Goal: Check status: Check status

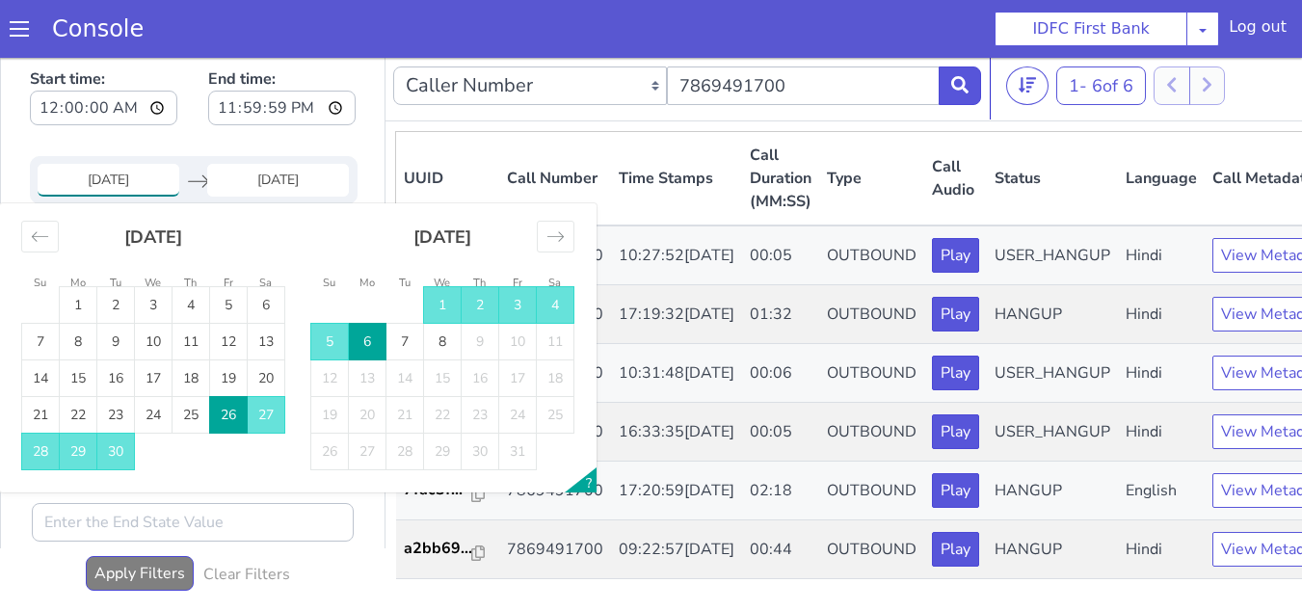
drag, startPoint x: 445, startPoint y: 304, endPoint x: 364, endPoint y: 340, distance: 88.8
click at [439, 305] on td "1" at bounding box center [443, 305] width 38 height 37
type input "[DATE]"
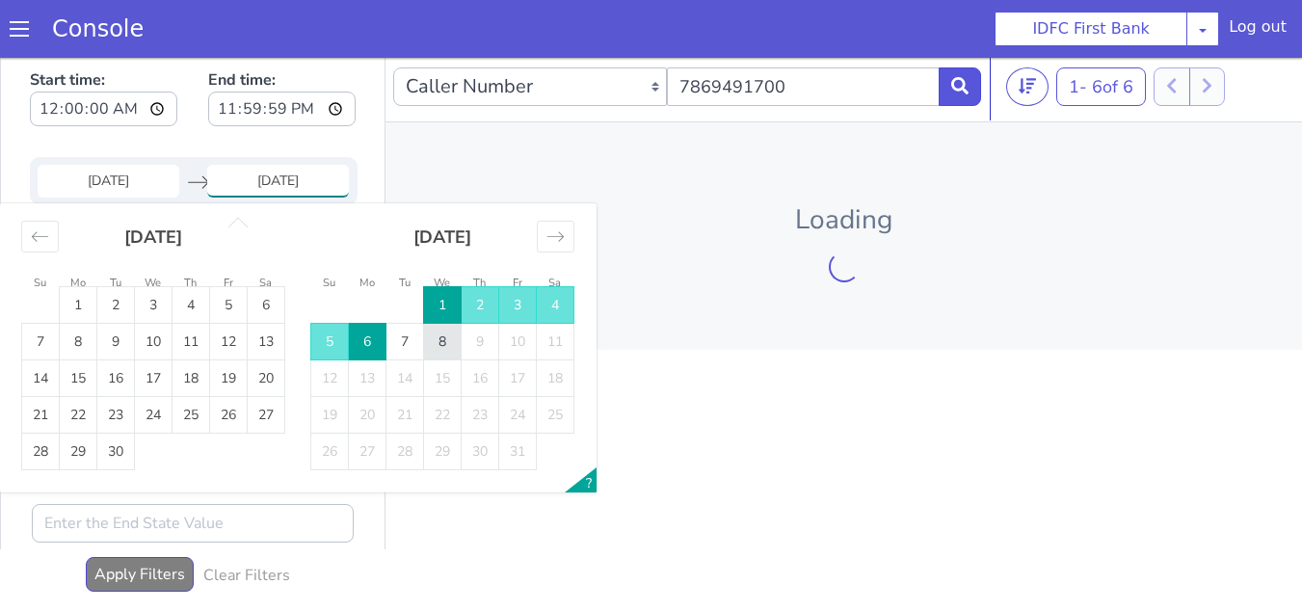
click at [448, 335] on td "8" at bounding box center [443, 342] width 38 height 37
type input "[DATE]"
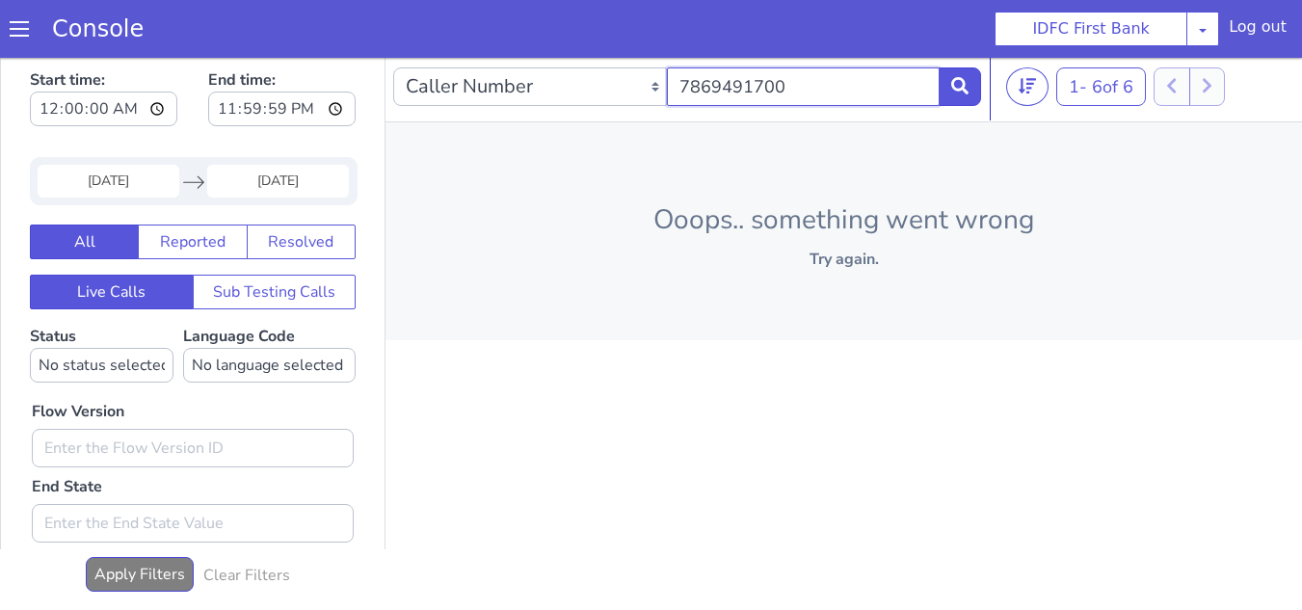
click at [832, 93] on input "7869491700" at bounding box center [804, 86] width 274 height 39
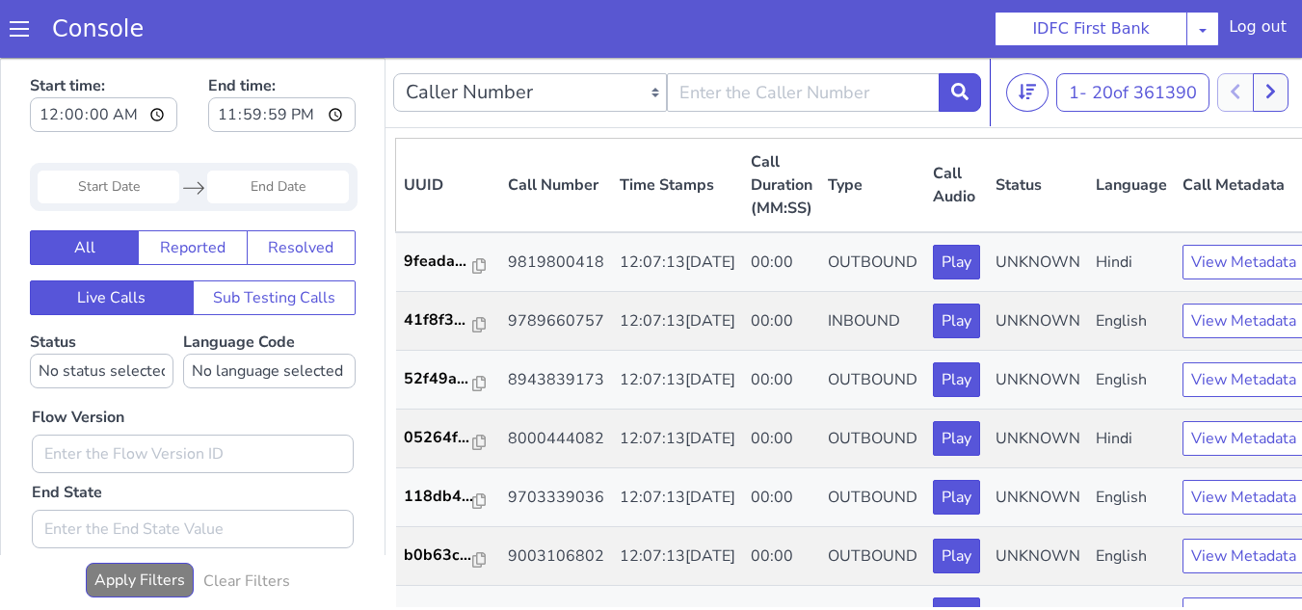
click at [130, 188] on input "Start Date" at bounding box center [109, 187] width 142 height 33
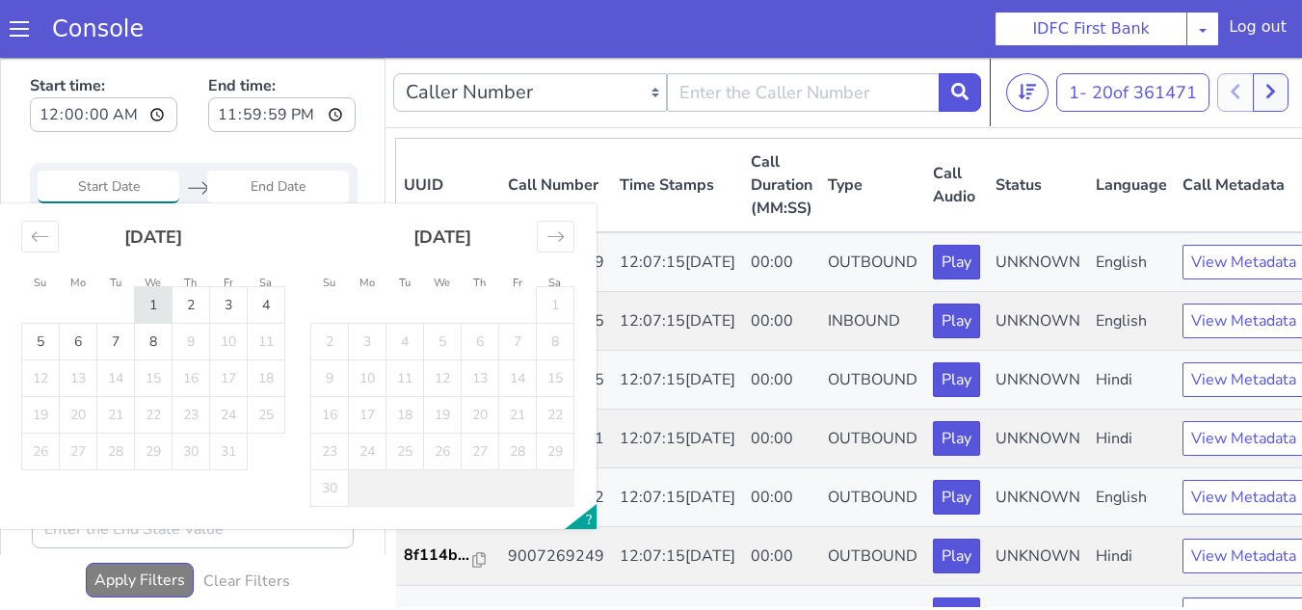
drag, startPoint x: 152, startPoint y: 302, endPoint x: 153, endPoint y: 311, distance: 9.7
click at [152, 303] on td "1" at bounding box center [154, 305] width 38 height 37
type input "[DATE]"
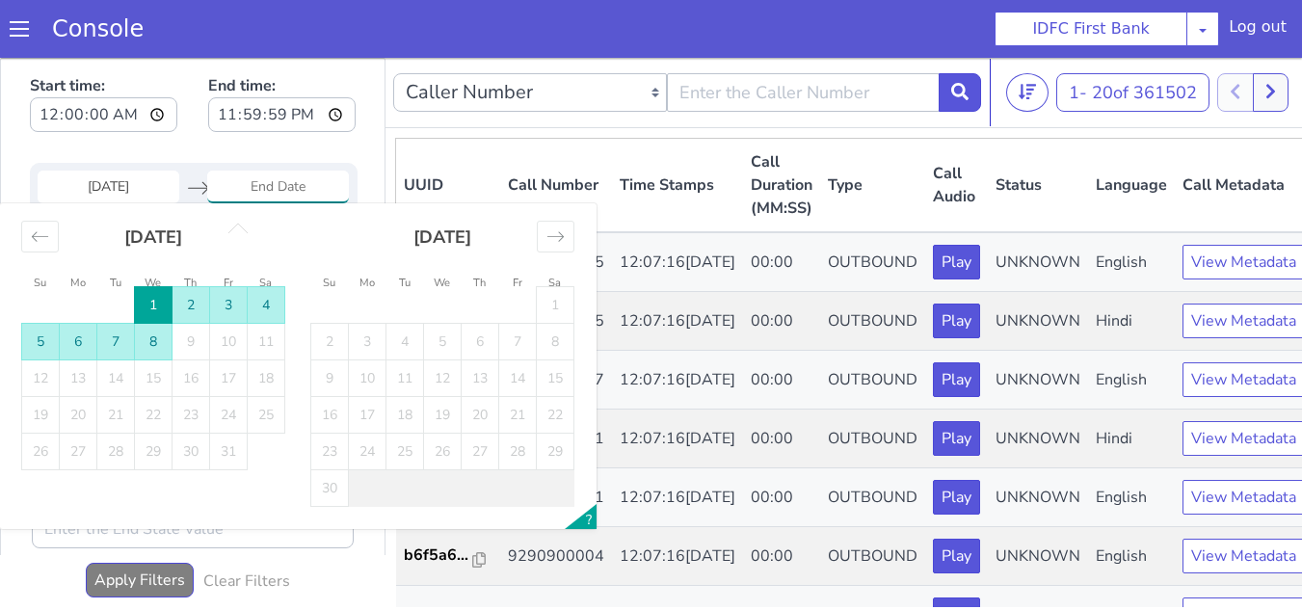
click at [160, 341] on td "8" at bounding box center [154, 342] width 38 height 37
type input "[DATE]"
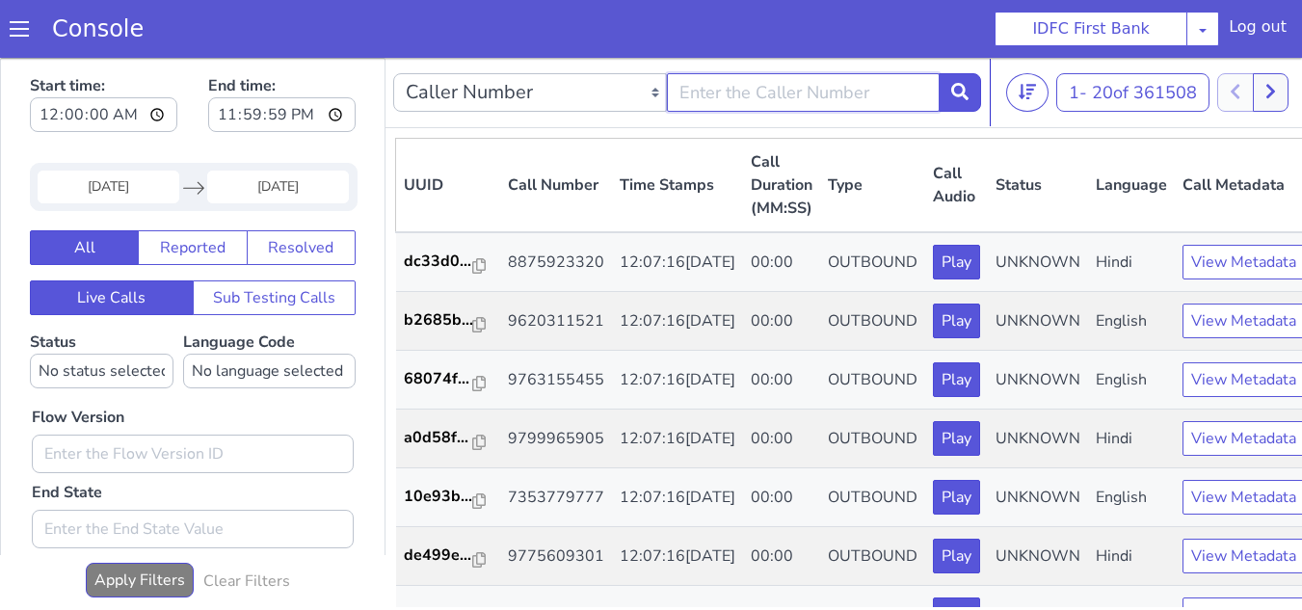
click at [729, 111] on input "text" at bounding box center [804, 92] width 274 height 39
paste input "9619732342"
type input "9619732342"
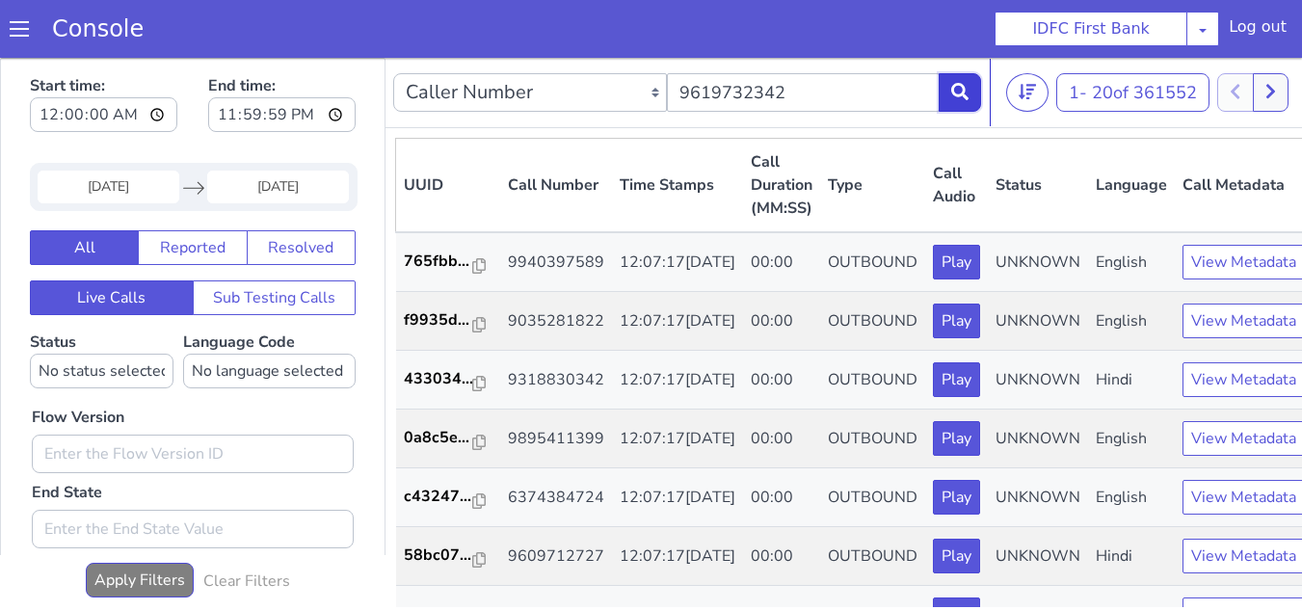
click at [965, 100] on icon at bounding box center [959, 91] width 17 height 17
click at [953, 98] on icon at bounding box center [959, 91] width 17 height 17
click at [971, 104] on button at bounding box center [960, 92] width 42 height 39
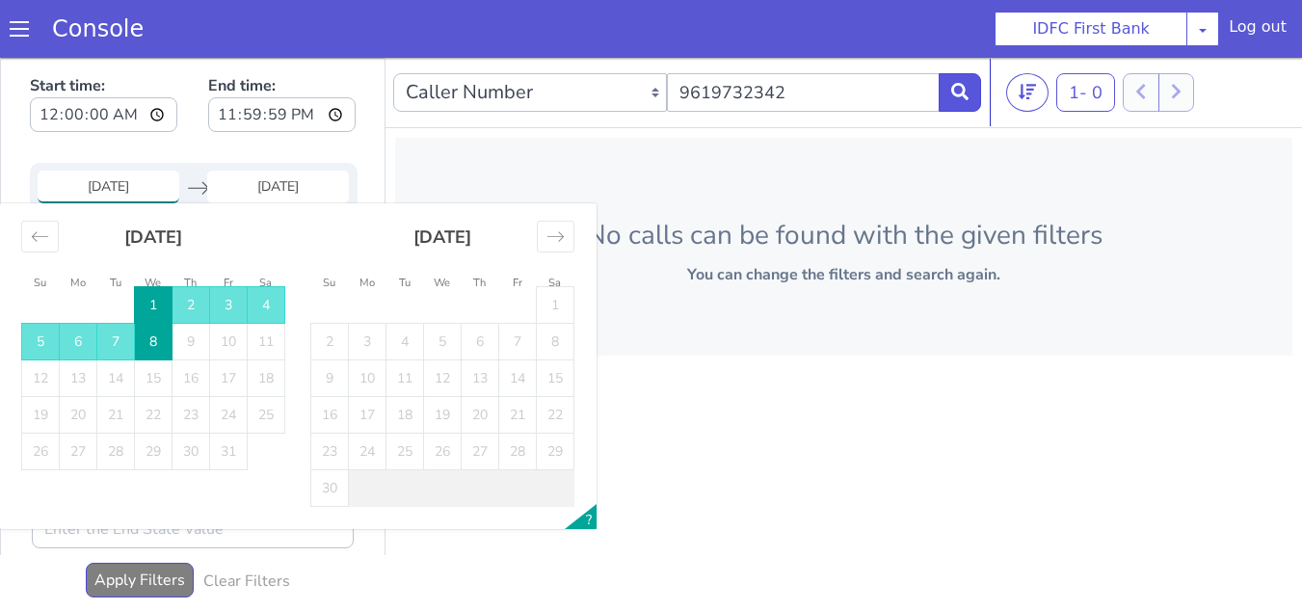
drag, startPoint x: 148, startPoint y: 182, endPoint x: 245, endPoint y: 226, distance: 106.1
click at [147, 182] on input "[DATE]" at bounding box center [109, 187] width 142 height 33
click at [50, 246] on div "Move backward to switch to the previous month." at bounding box center [40, 237] width 38 height 32
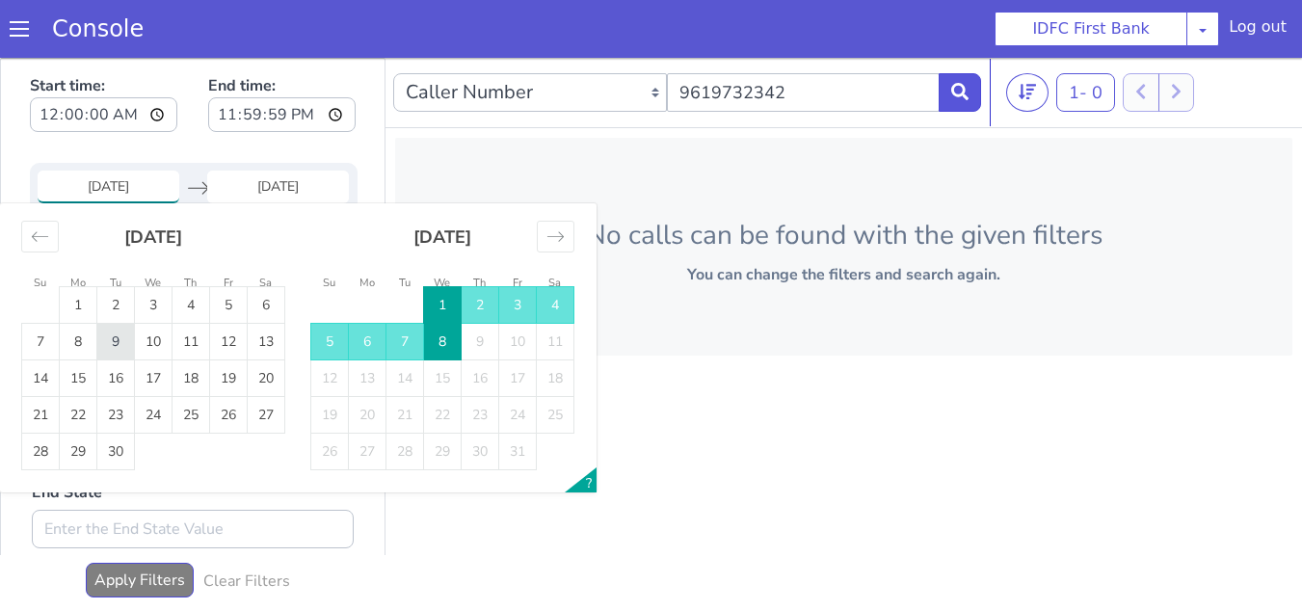
click at [114, 343] on td "9" at bounding box center [116, 342] width 38 height 37
type input "09 Sep 2025"
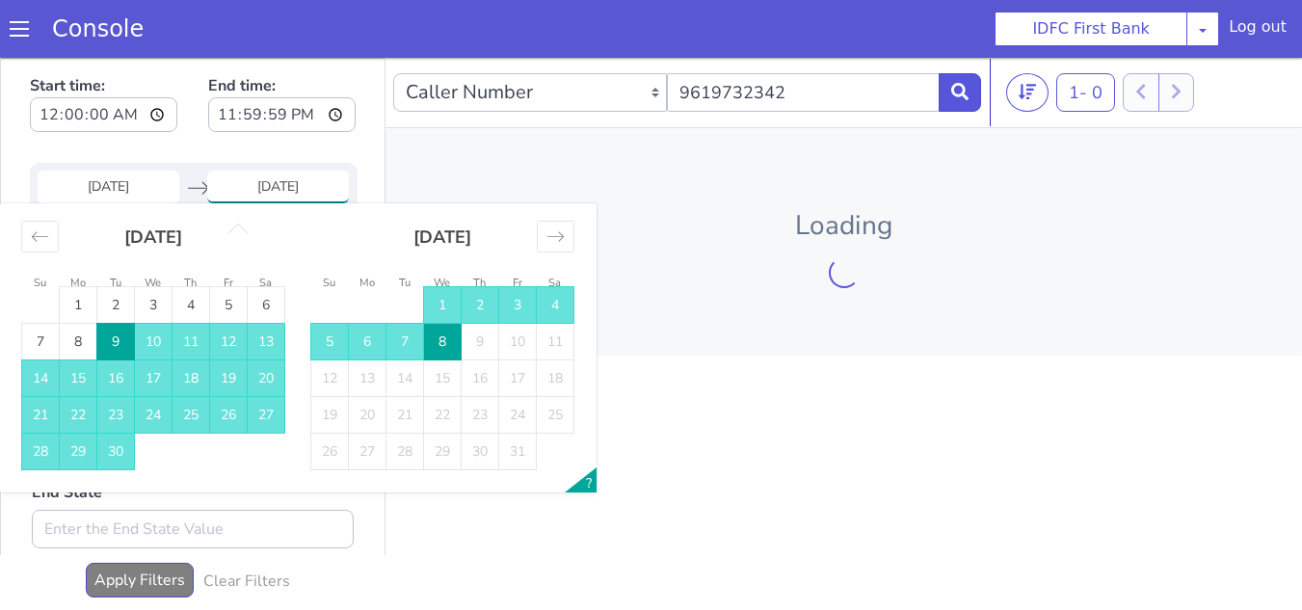
click at [443, 345] on td "8" at bounding box center [443, 342] width 38 height 37
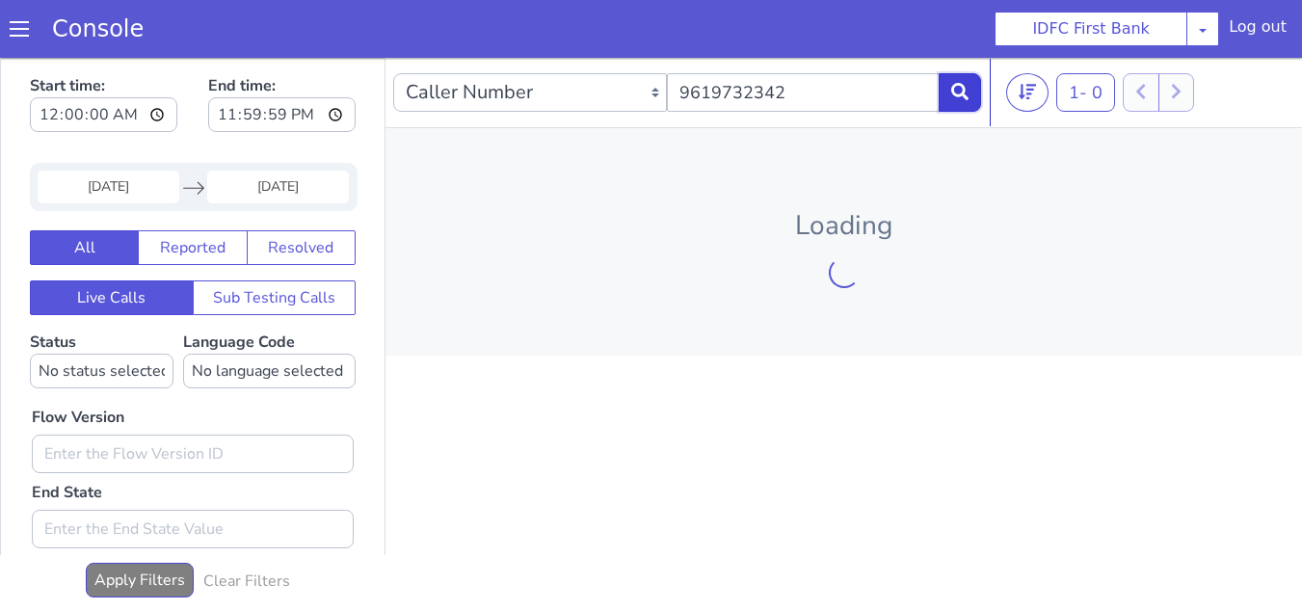
click at [963, 96] on icon at bounding box center [959, 91] width 17 height 17
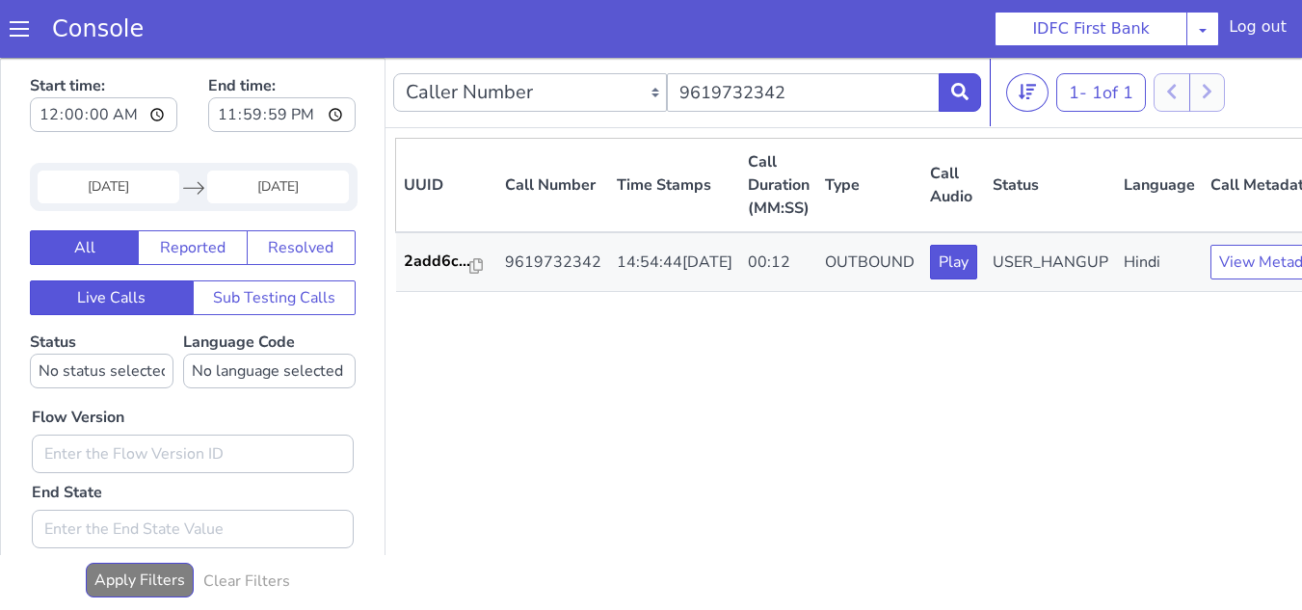
click at [870, 464] on div "UUID Call Number Time Stamps Call Duration (MM:SS) Type Call Audio Status Langu…" at bounding box center [867, 372] width 945 height 469
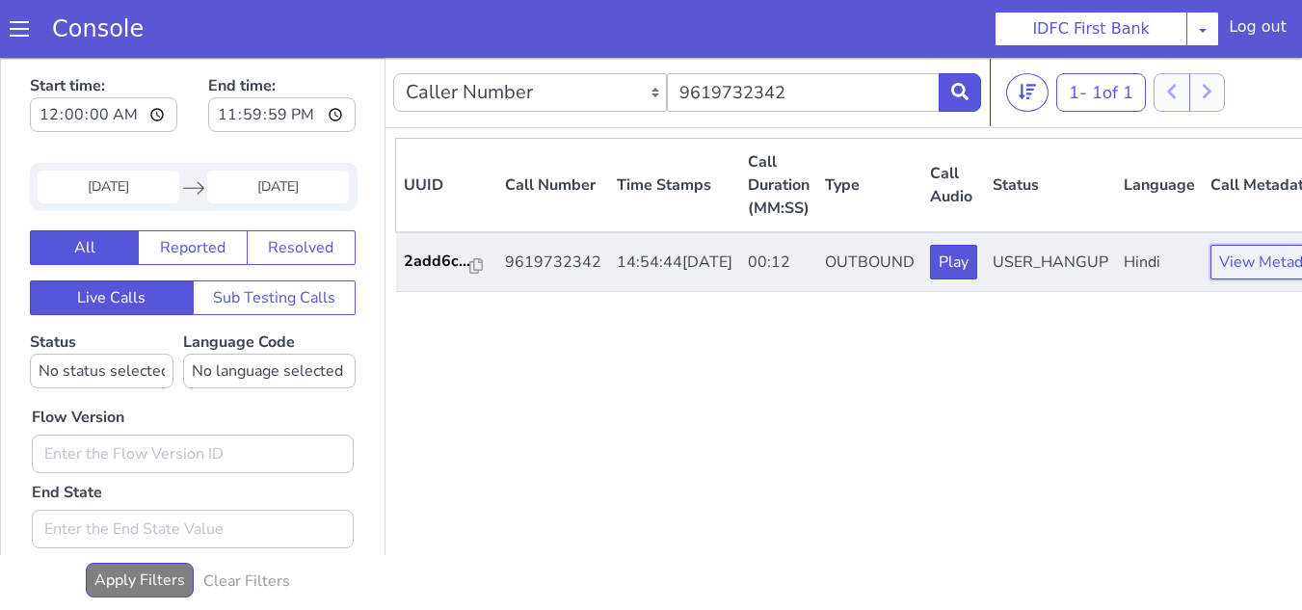
click at [1210, 279] on button "View Metadata" at bounding box center [1271, 262] width 122 height 35
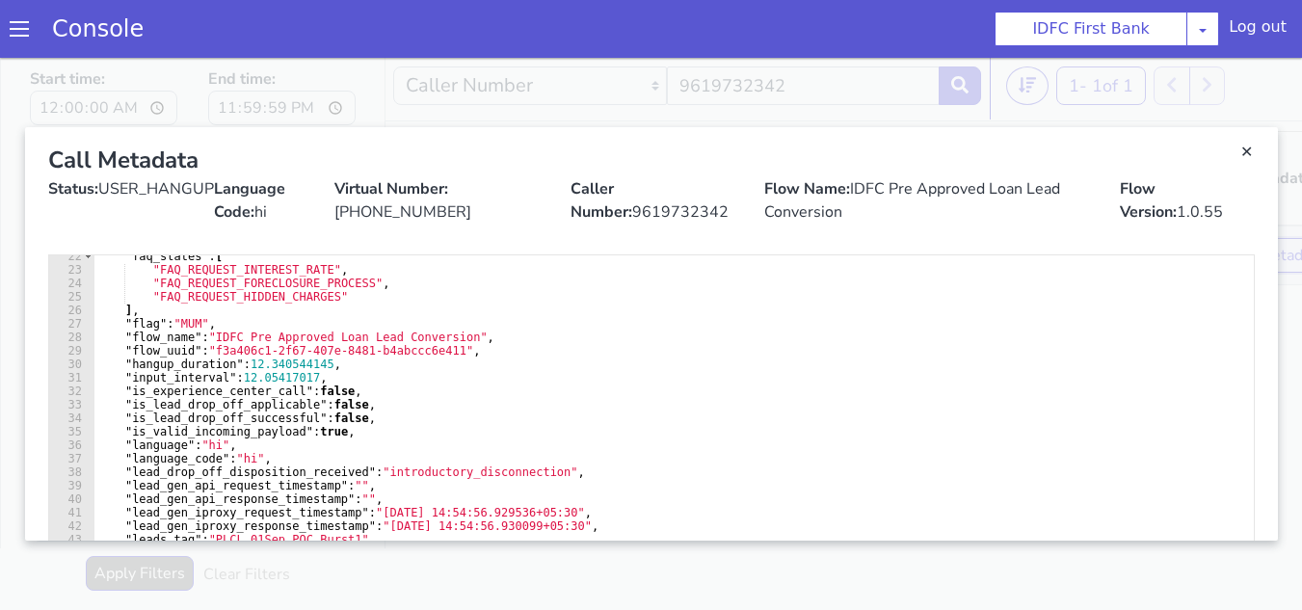
scroll to position [231, 0]
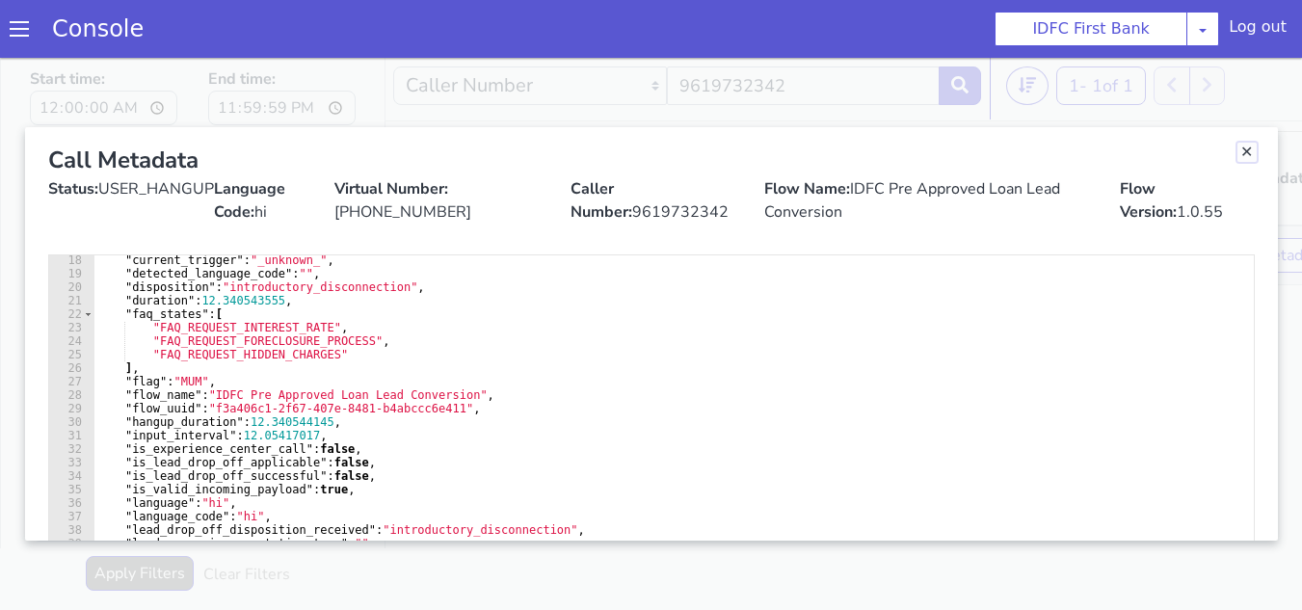
click at [1237, 153] on link "Close" at bounding box center [1246, 152] width 19 height 19
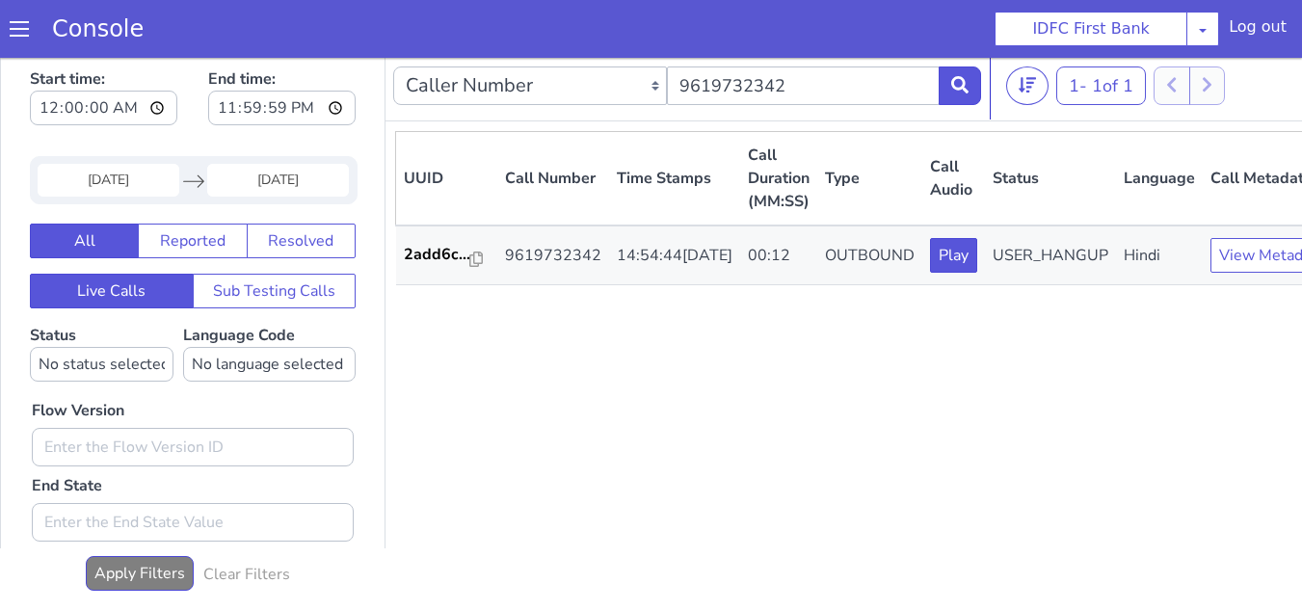
click at [1087, 342] on div "UUID Call Number Time Stamps Call Duration (MM:SS) Type Call Audio Status Langu…" at bounding box center [867, 365] width 945 height 469
drag, startPoint x: 1087, startPoint y: 342, endPoint x: 1145, endPoint y: 138, distance: 212.3
click at [1145, 138] on div "UUID Call Number Time Stamps Call Duration (MM:SS) Type Call Audio Status Langu…" at bounding box center [867, 365] width 945 height 469
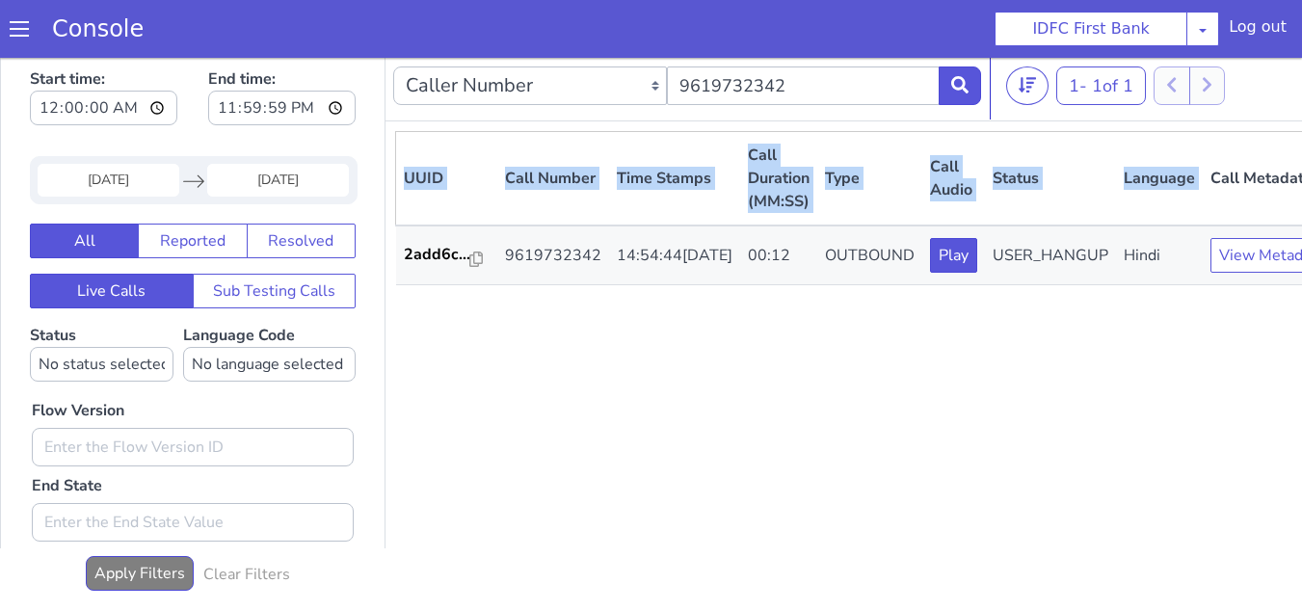
click at [976, 474] on div "UUID Call Number Time Stamps Call Duration (MM:SS) Type Call Audio Status Langu…" at bounding box center [867, 365] width 945 height 469
